Goal: Task Accomplishment & Management: Manage account settings

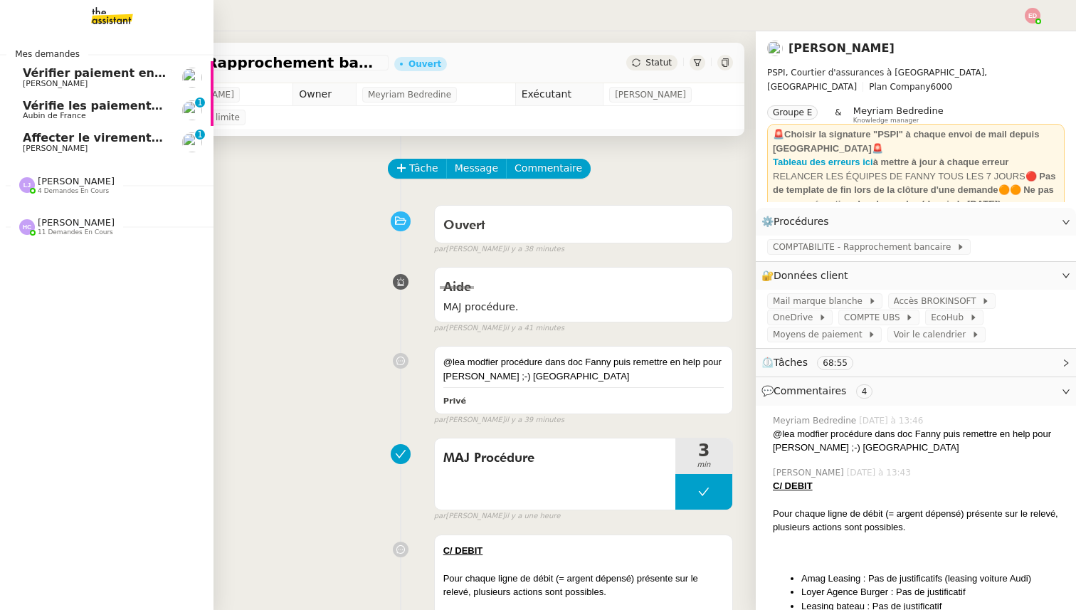
click at [71, 105] on span "Vérifie les paiements des primes récentes" at bounding box center [158, 106] width 270 height 14
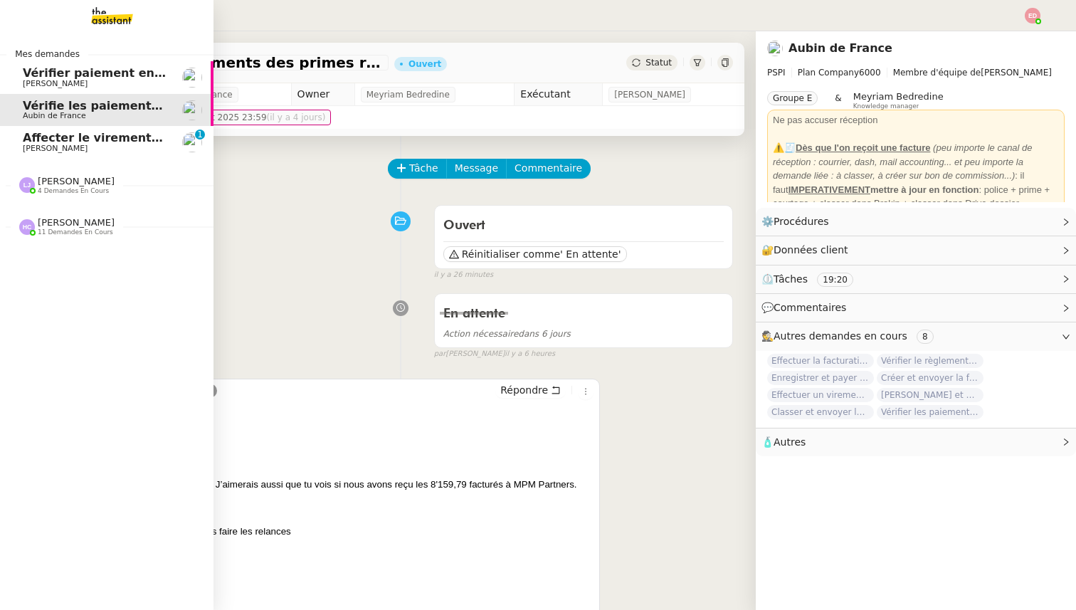
click at [50, 143] on span "Affecter le virement en attente" at bounding box center [123, 138] width 200 height 14
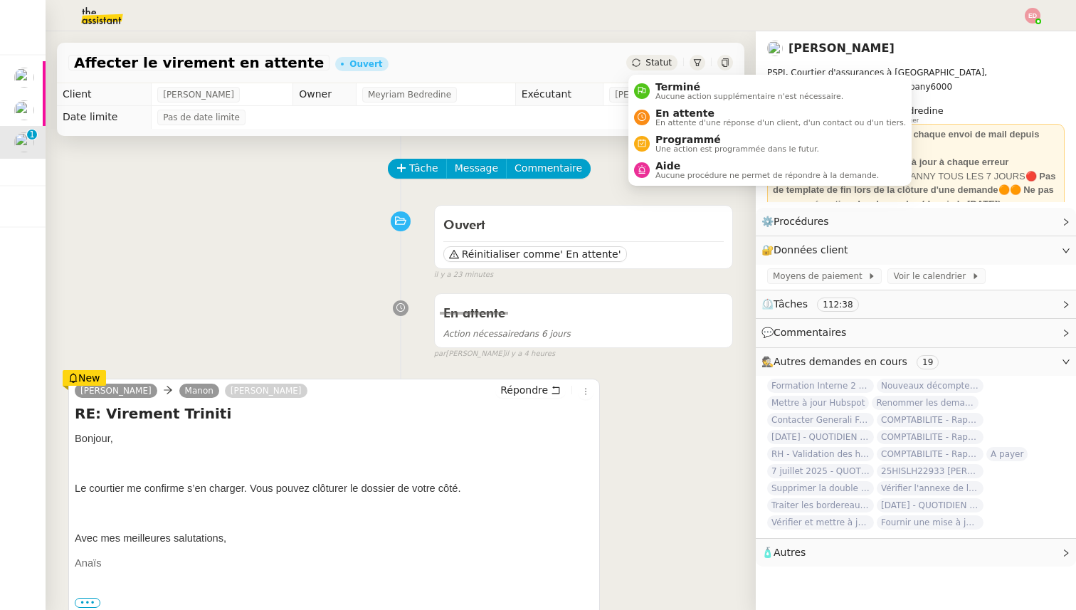
click at [644, 61] on div "Statut" at bounding box center [652, 63] width 51 height 16
click at [650, 81] on div "Terminé Aucune action supplémentaire n'est nécessaire." at bounding box center [747, 90] width 194 height 19
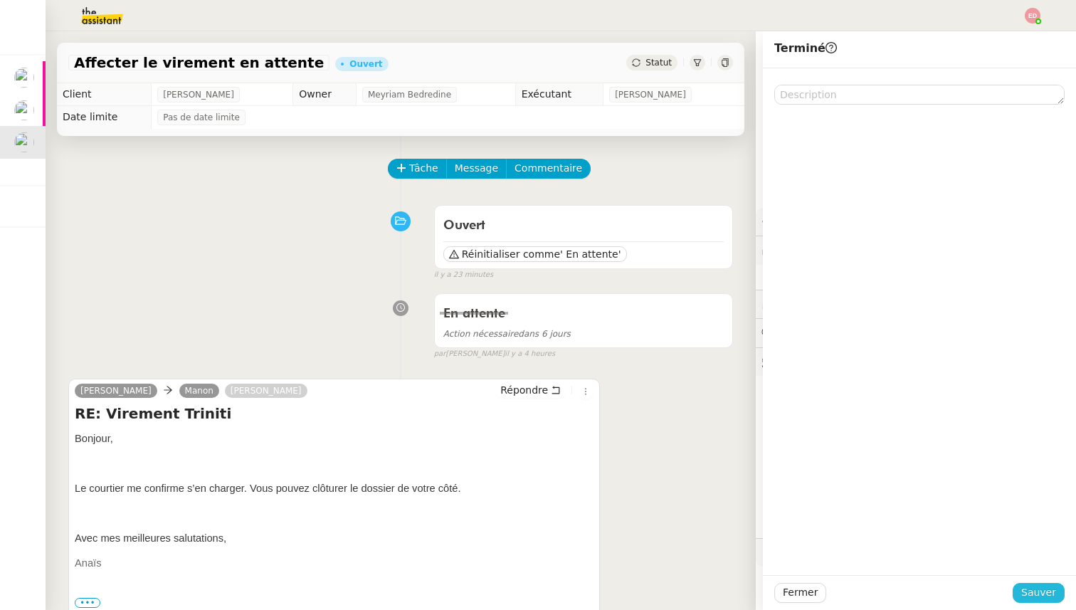
click at [1023, 595] on button "Sauver" at bounding box center [1039, 593] width 52 height 20
